Goal: Check status: Check status

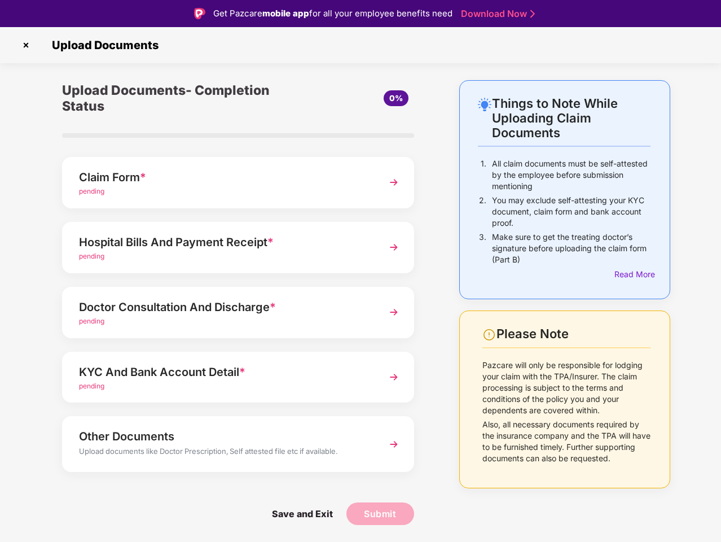
click at [26, 45] on img at bounding box center [26, 45] width 18 height 18
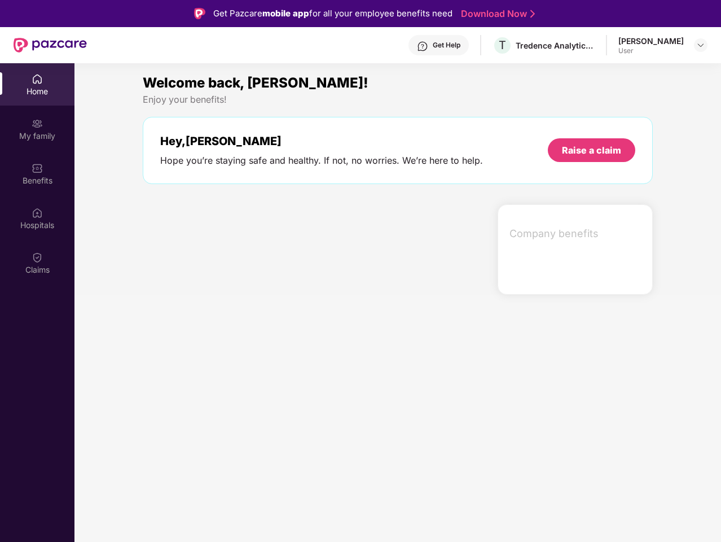
click at [632, 274] on div "Company benefits" at bounding box center [575, 249] width 155 height 90
click at [238, 182] on div "Hey, [PERSON_NAME] Hope you’re staying safe and healthy. If not, no worries. We…" at bounding box center [398, 150] width 510 height 67
click at [238, 247] on div at bounding box center [315, 249] width 355 height 90
click at [238, 312] on section "Welcome back, [PERSON_NAME]! Enjoy your benefits! Hey, [PERSON_NAME] Hope you’r…" at bounding box center [397, 334] width 647 height 542
click at [238, 377] on section "Welcome back, [PERSON_NAME]! Enjoy your benefits! Hey, [PERSON_NAME] Hope you’r…" at bounding box center [397, 334] width 647 height 542
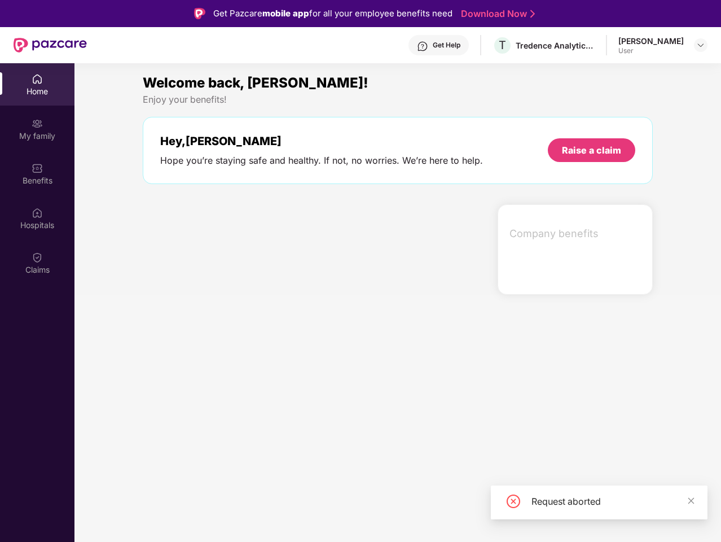
click at [238, 443] on section "Welcome back, [PERSON_NAME]! Enjoy your benefits! Hey, [PERSON_NAME] Hope you’r…" at bounding box center [397, 334] width 647 height 542
click at [302, 513] on section "Welcome back, [PERSON_NAME]! Enjoy your benefits! Hey, [PERSON_NAME] Hope you’r…" at bounding box center [397, 334] width 647 height 542
click at [380, 513] on section "Welcome back, [PERSON_NAME]! Enjoy your benefits! Hey, [PERSON_NAME] Hope you’r…" at bounding box center [397, 334] width 647 height 542
